Goal: Find specific fact: Find specific fact

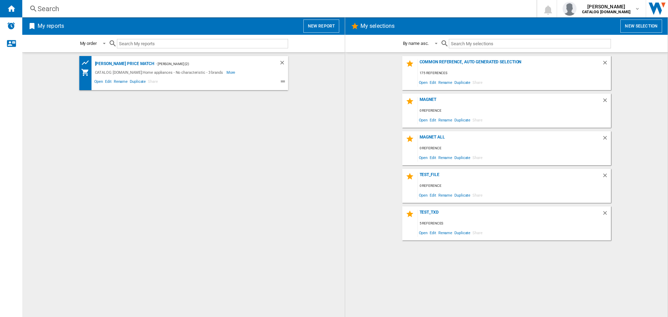
click at [150, 7] on div "Search" at bounding box center [278, 9] width 481 height 10
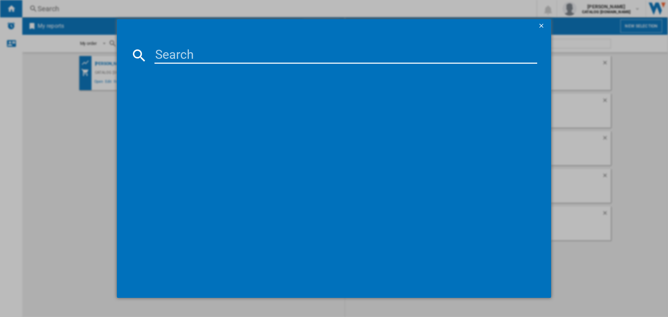
click at [173, 48] on input at bounding box center [346, 55] width 383 height 17
paste input "TXH508A4R"
type input "TXH508A4R"
drag, startPoint x: 180, startPoint y: 97, endPoint x: 234, endPoint y: 103, distance: 54.2
click at [180, 97] on div "AEG TXH508A4R WHITE" at bounding box center [339, 100] width 376 height 7
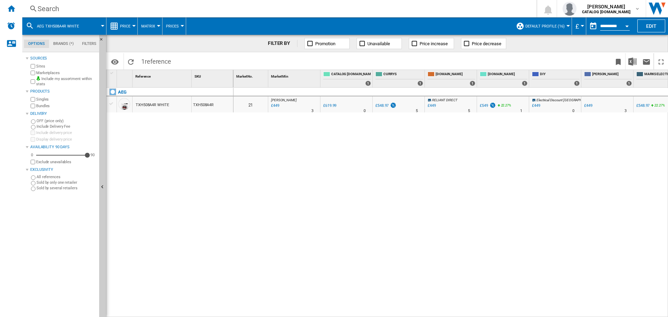
click at [379, 106] on div "£548.97" at bounding box center [382, 105] width 13 height 5
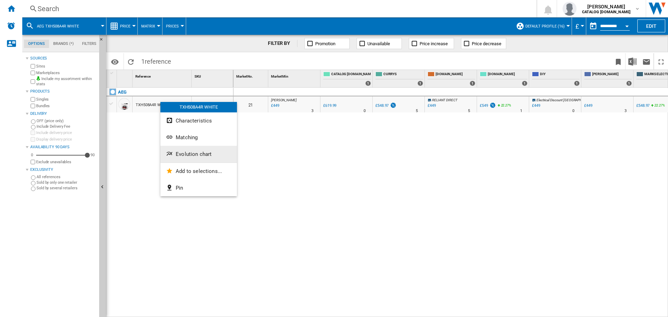
click at [200, 156] on span "Evolution chart" at bounding box center [194, 154] width 36 height 6
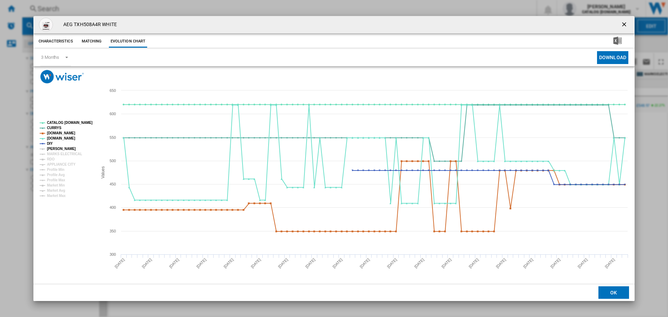
click at [63, 150] on tspan "[PERSON_NAME]" at bounding box center [61, 149] width 29 height 4
